Goal: Information Seeking & Learning: Find specific fact

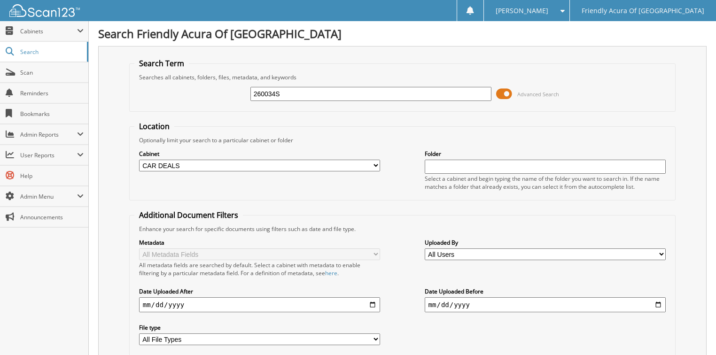
drag, startPoint x: 223, startPoint y: 87, endPoint x: 193, endPoint y: 87, distance: 30.1
click at [195, 87] on div "260034S Advanced Search" at bounding box center [402, 93] width 537 height 25
type input "260022S"
click at [273, 92] on input "260022S" at bounding box center [372, 94] width 242 height 14
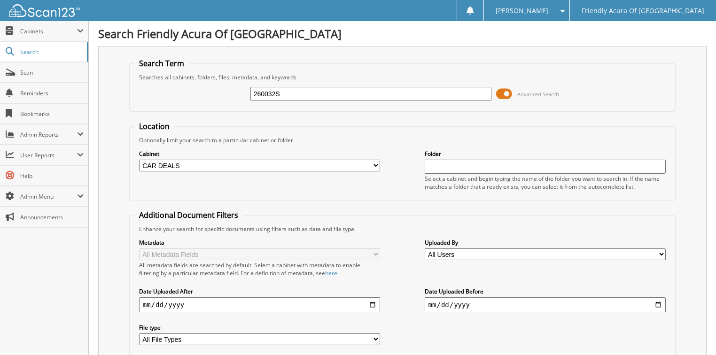
type input "260032S"
drag, startPoint x: 255, startPoint y: 93, endPoint x: 194, endPoint y: 92, distance: 61.1
click at [218, 93] on div "260032S Advanced Search" at bounding box center [402, 93] width 537 height 25
type input "250157S"
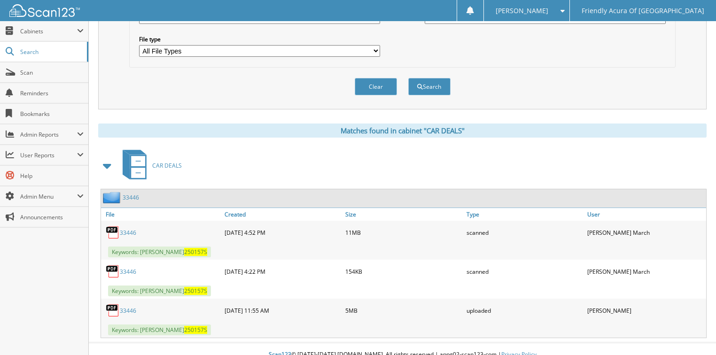
click at [123, 229] on link "33446" at bounding box center [128, 233] width 16 height 8
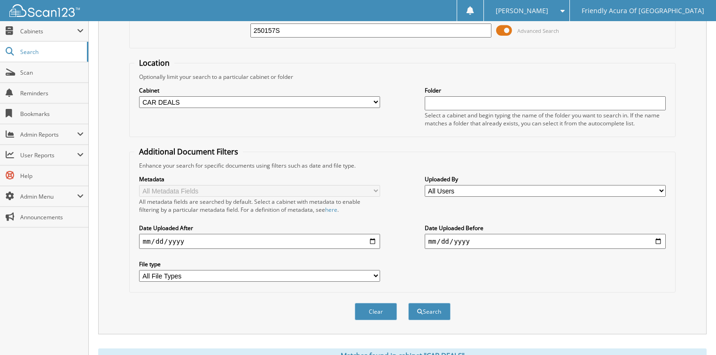
scroll to position [63, 0]
drag, startPoint x: 224, startPoint y: 31, endPoint x: 201, endPoint y: 30, distance: 23.0
click at [204, 31] on div "250157S Advanced Search" at bounding box center [402, 30] width 537 height 25
type input "250421S"
click at [409, 304] on button "Search" at bounding box center [430, 312] width 42 height 17
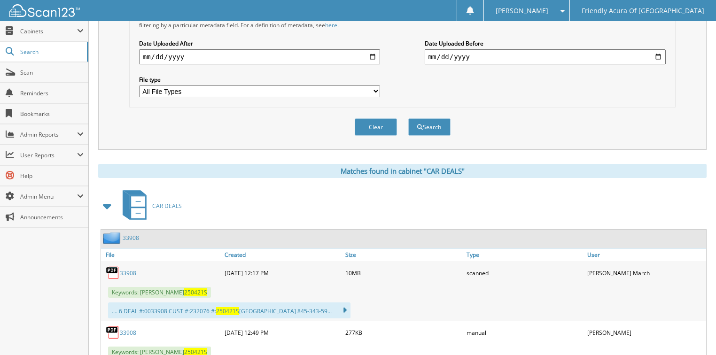
scroll to position [271, 0]
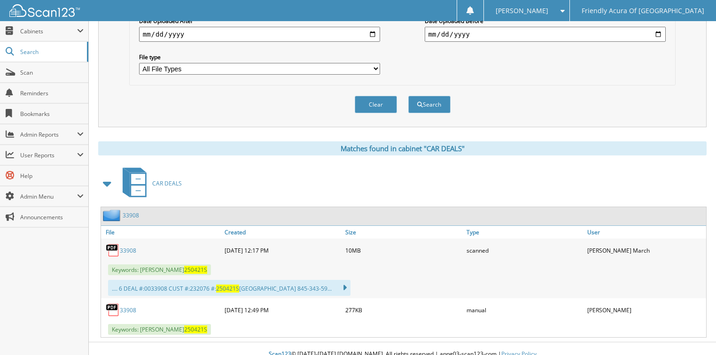
click at [127, 247] on link "33908" at bounding box center [128, 251] width 16 height 8
click at [378, 98] on button "Clear" at bounding box center [376, 104] width 42 height 17
select select
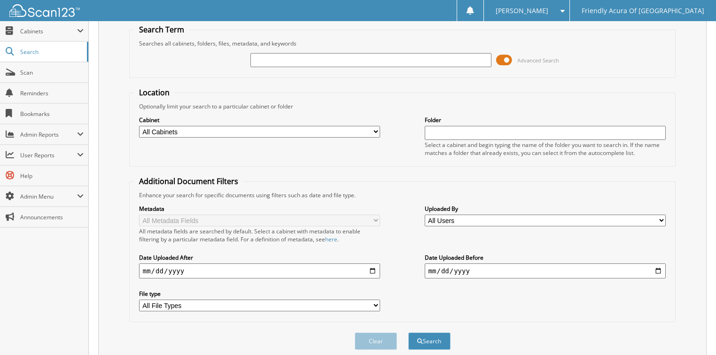
scroll to position [0, 0]
